Goal: Task Accomplishment & Management: Use online tool/utility

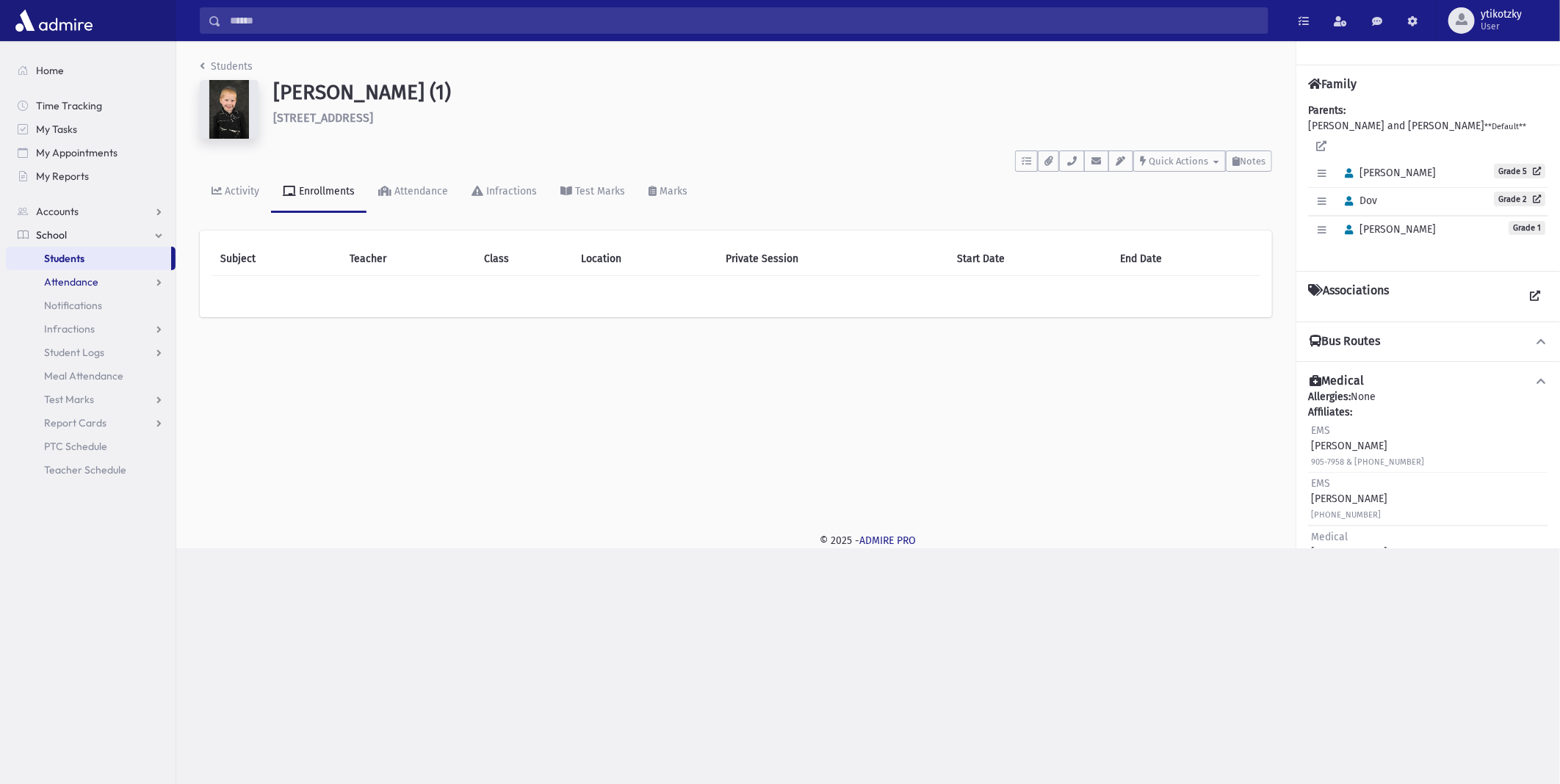
click at [93, 282] on span "Attendance" at bounding box center [72, 282] width 54 height 14
click at [96, 305] on link "Entry" at bounding box center [90, 305] width 169 height 23
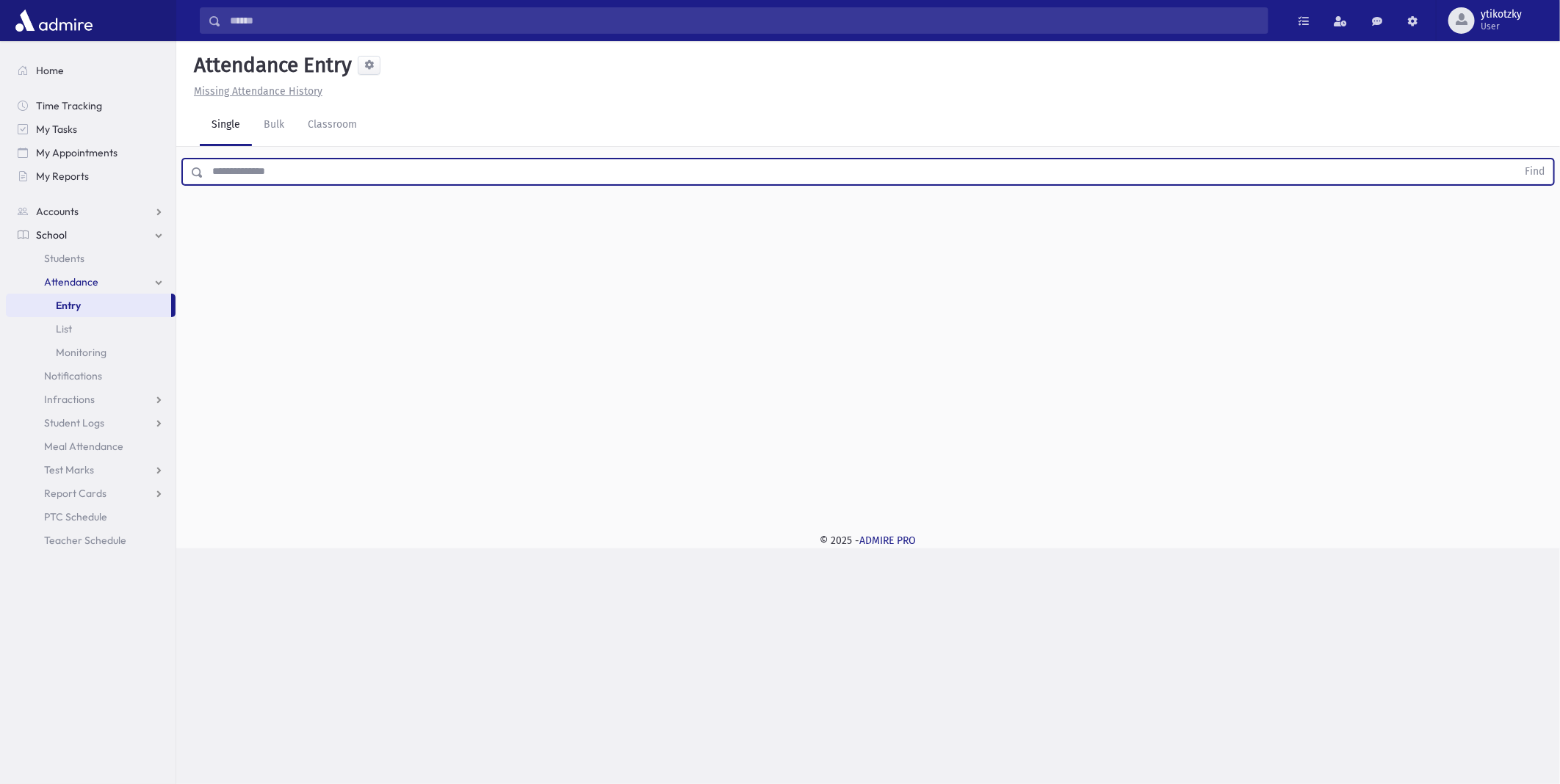
click at [243, 163] on input "text" at bounding box center [860, 171] width 1313 height 26
type input "**********"
click at [1516, 160] on button "Find" at bounding box center [1534, 172] width 38 height 25
click at [1522, 203] on div "[PERSON_NAME] [PERSON_NAME] Grade 5 Grade 5 Present P Absent A [PERSON_NAME] Cu…" at bounding box center [868, 219] width 1362 height 34
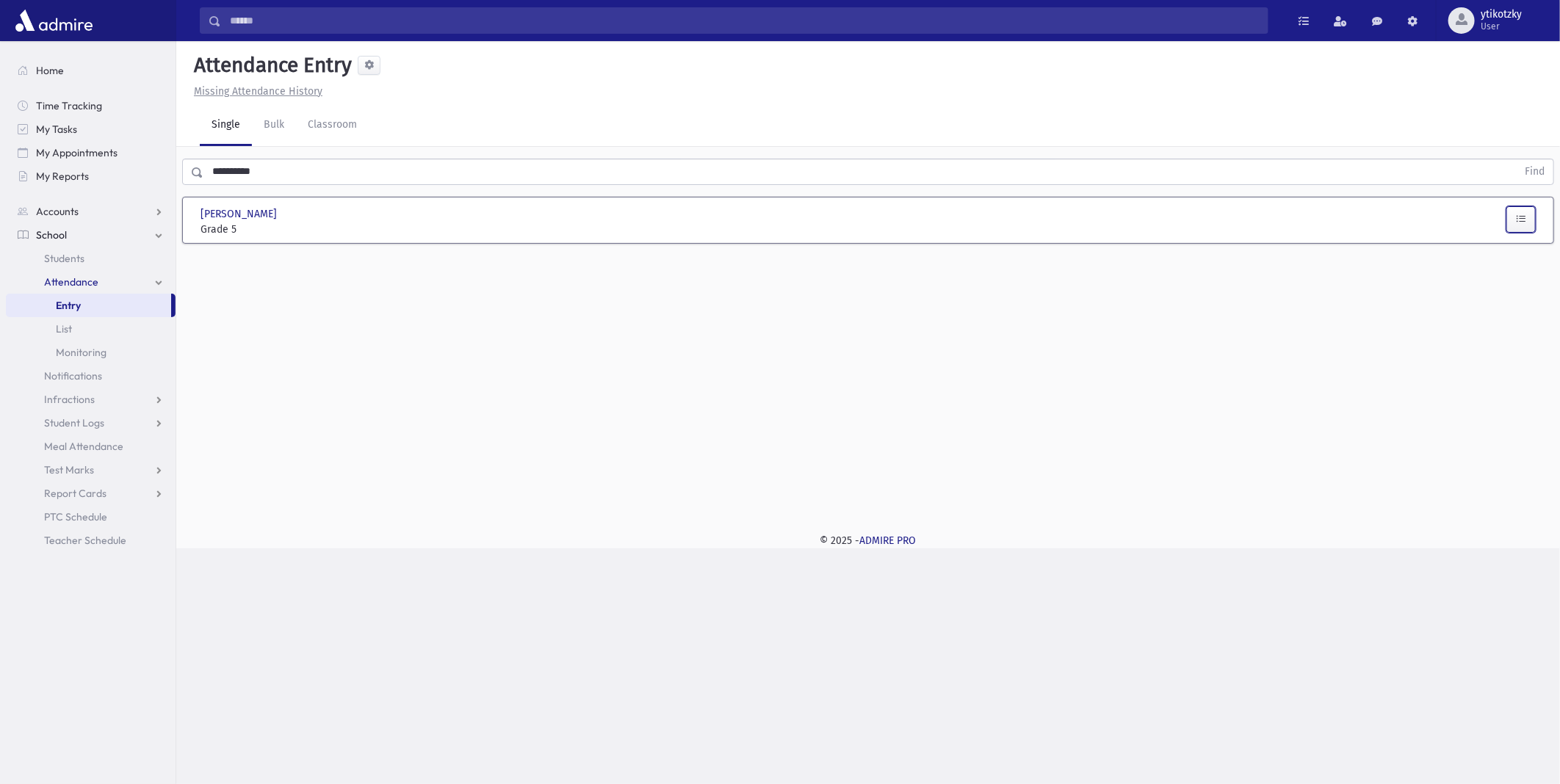
click at [1522, 207] on button "button" at bounding box center [1520, 218] width 29 height 26
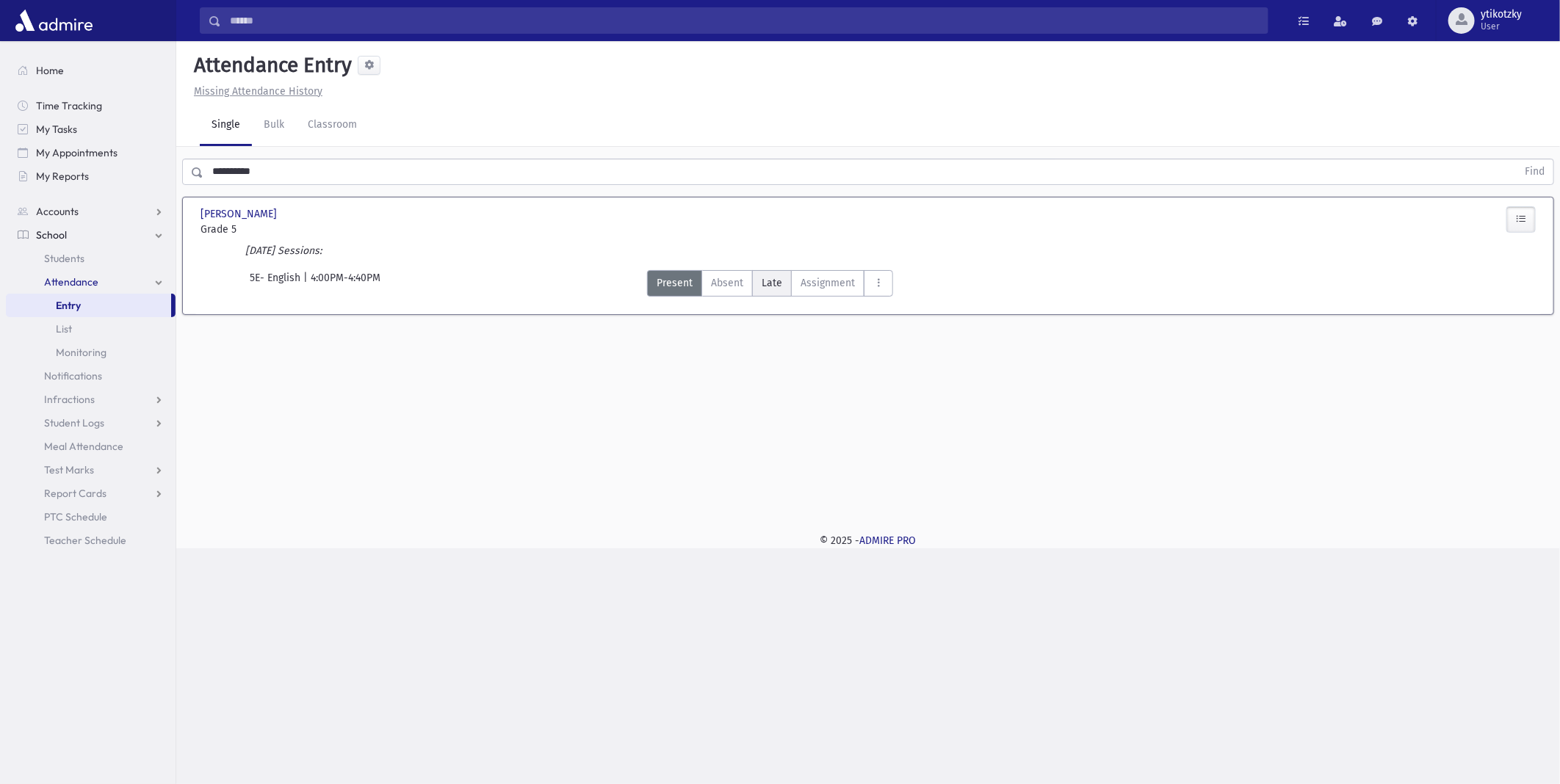
click at [769, 283] on span "Late" at bounding box center [771, 283] width 20 height 15
click at [1509, 303] on button "button" at bounding box center [1520, 315] width 29 height 26
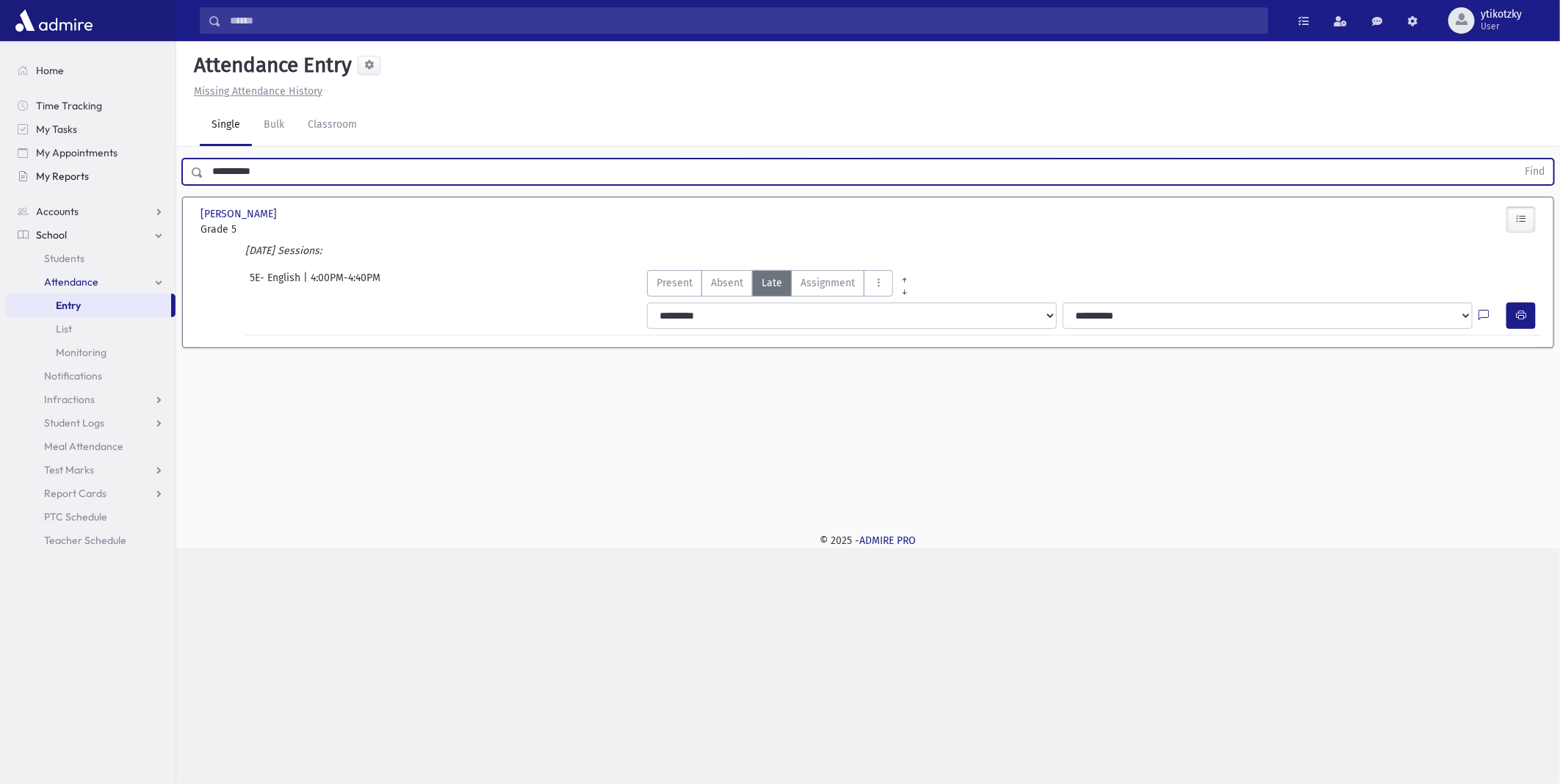
drag, startPoint x: 251, startPoint y: 169, endPoint x: 48, endPoint y: 177, distance: 203.2
click at [48, 177] on div "Search Results All Accounts" at bounding box center [780, 392] width 1560 height 784
drag, startPoint x: 349, startPoint y: 175, endPoint x: 90, endPoint y: 192, distance: 259.6
click at [90, 192] on div "Search Results All Accounts" at bounding box center [780, 392] width 1560 height 784
